Goal: Information Seeking & Learning: Learn about a topic

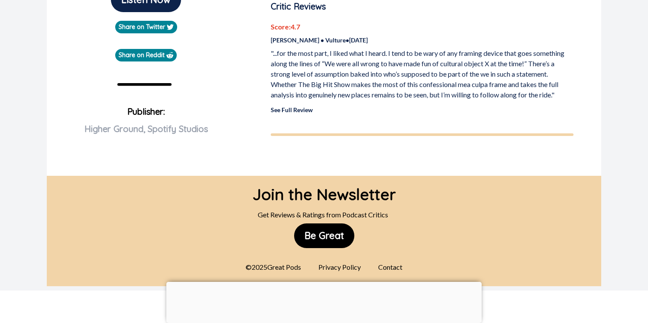
scroll to position [274, 0]
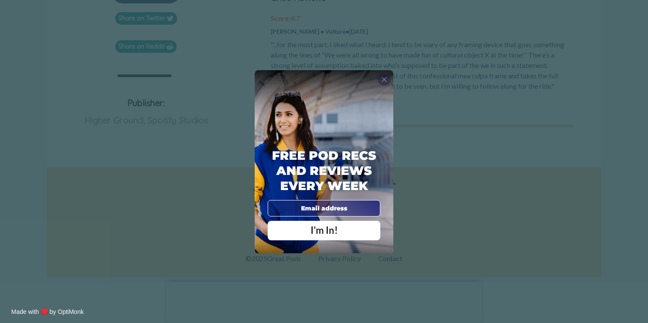
click at [382, 78] on span "X" at bounding box center [384, 79] width 6 height 9
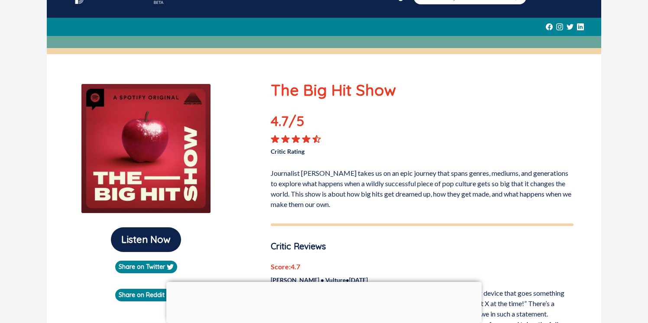
scroll to position [0, 0]
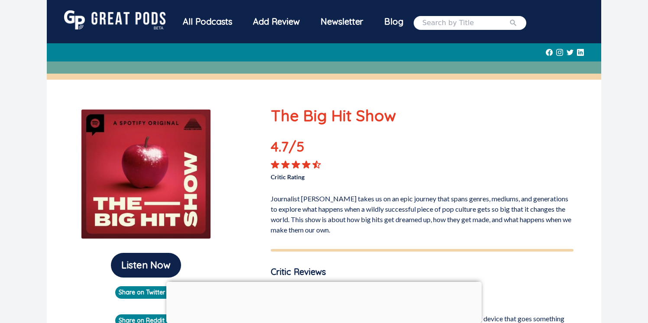
click at [127, 20] on img at bounding box center [114, 19] width 101 height 19
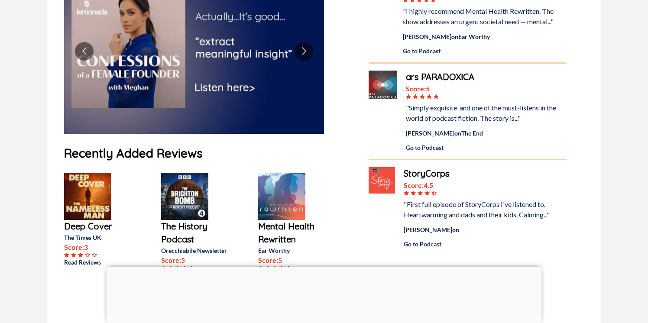
scroll to position [136, 0]
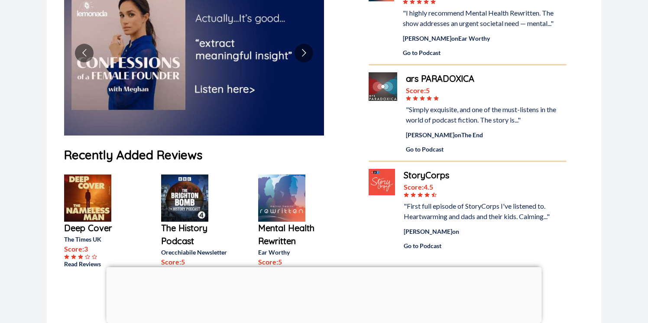
click at [187, 226] on p "The History Podcast" at bounding box center [195, 235] width 69 height 26
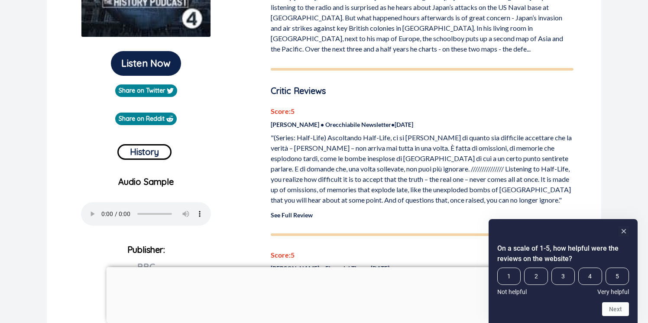
scroll to position [203, 0]
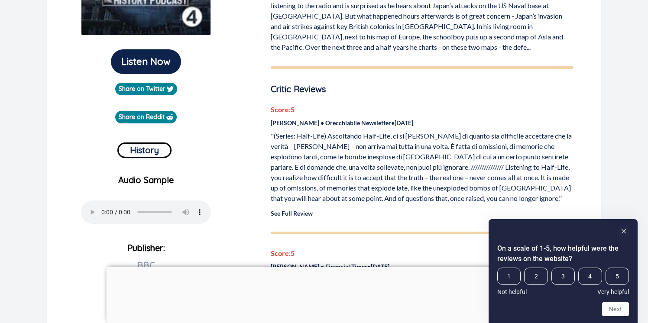
click at [321, 47] on p "In early [DATE], on the outskirts of [GEOGRAPHIC_DATA], a [DEMOGRAPHIC_DATA] bo…" at bounding box center [422, 20] width 303 height 66
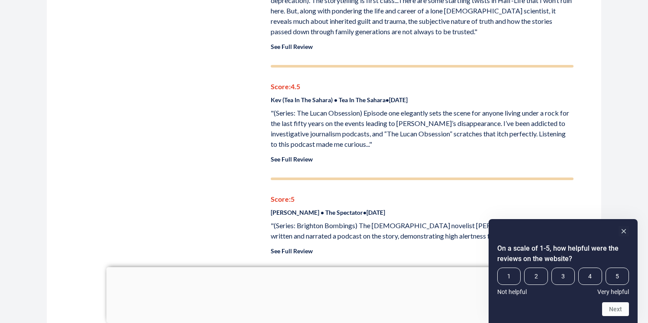
scroll to position [504, 0]
click at [620, 229] on rect "Hide survey" at bounding box center [623, 231] width 10 height 10
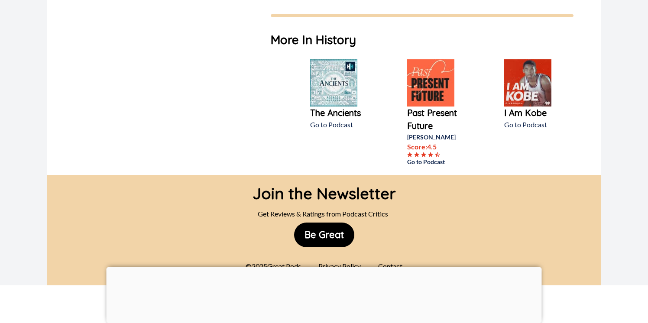
scroll to position [905, 0]
